Goal: Obtain resource: Download file/media

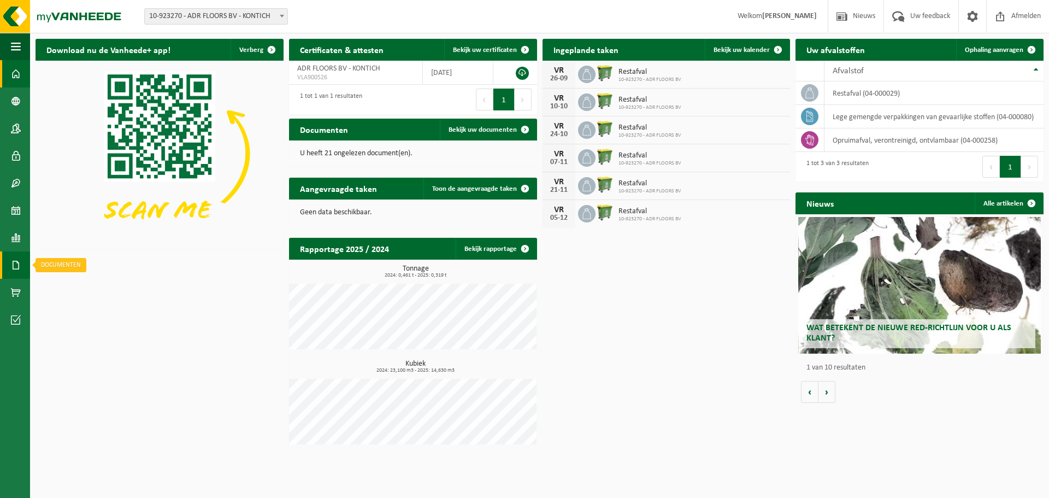
click at [17, 260] on span at bounding box center [16, 264] width 10 height 27
click at [63, 267] on link "Facturen" at bounding box center [75, 264] width 85 height 21
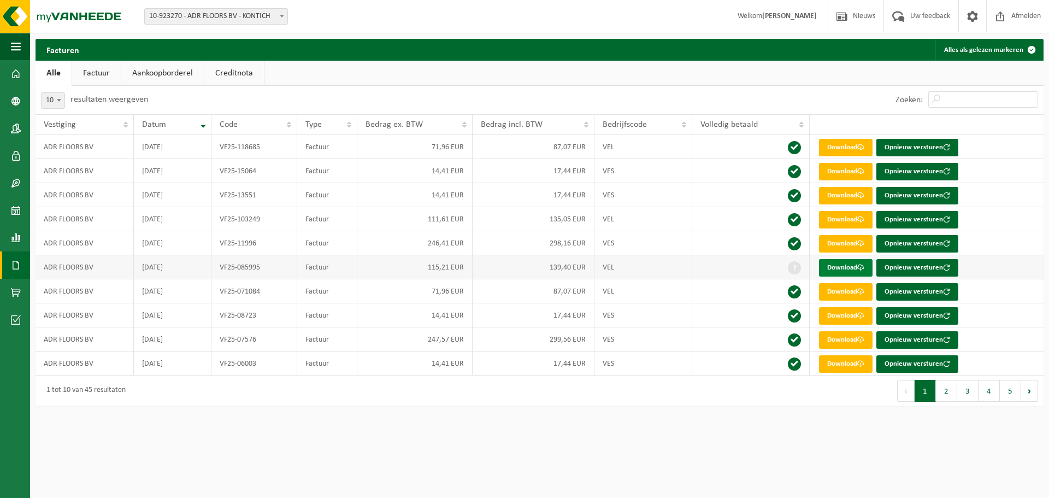
click at [844, 266] on link "Download" at bounding box center [846, 267] width 54 height 17
